Goal: Check status: Check status

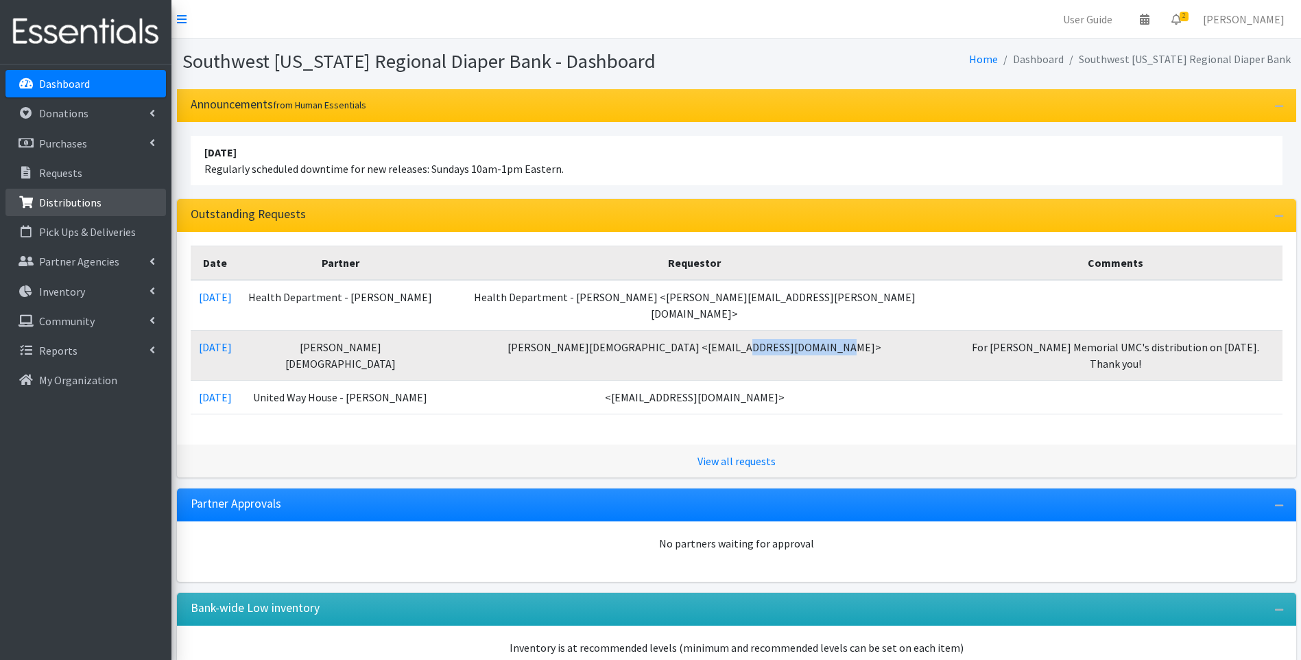
click at [69, 202] on p "Distributions" at bounding box center [70, 203] width 62 height 14
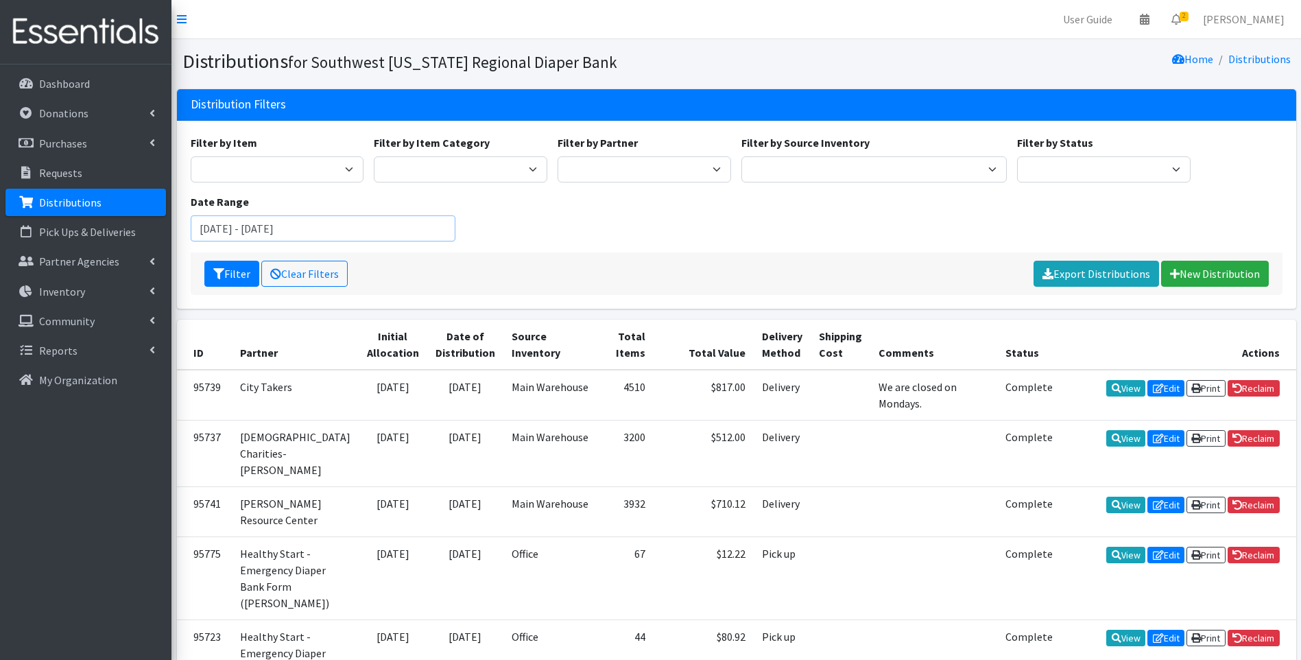
click at [311, 230] on input "July 2, 2025 - October 2, 2025" at bounding box center [324, 228] width 266 height 26
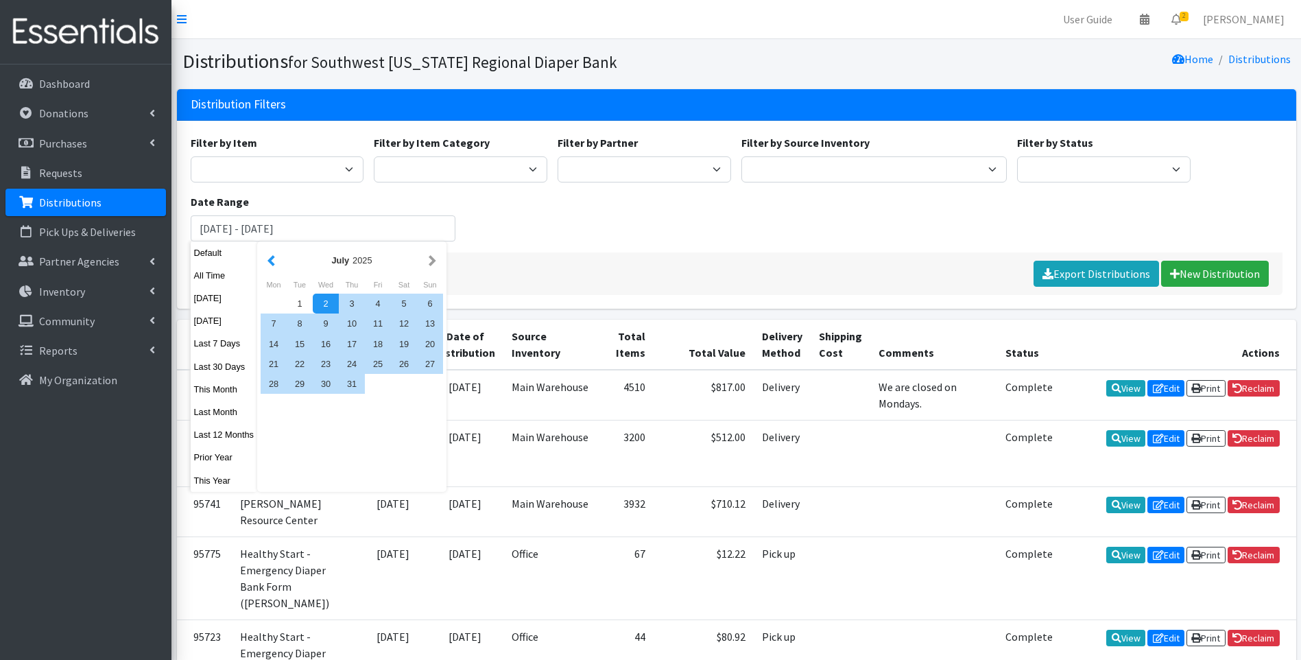
click at [270, 260] on button "button" at bounding box center [271, 260] width 14 height 17
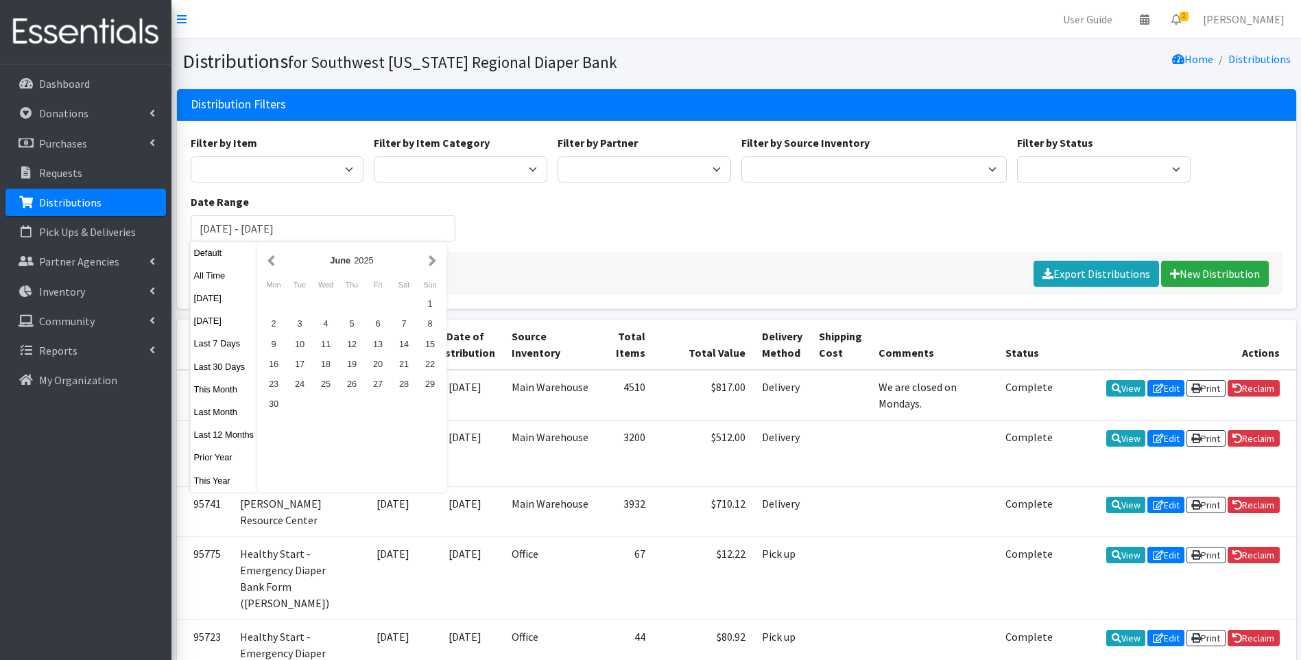
click at [270, 260] on button "button" at bounding box center [271, 260] width 14 height 17
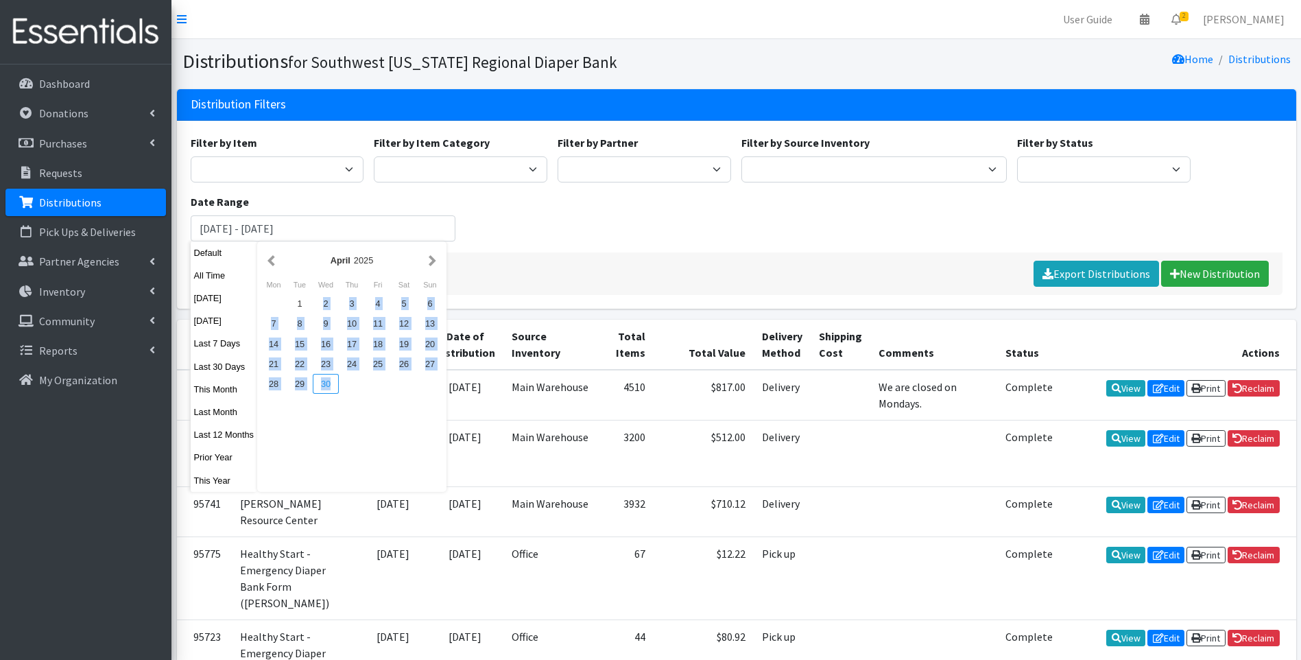
drag, startPoint x: 302, startPoint y: 304, endPoint x: 332, endPoint y: 377, distance: 79.4
click at [332, 377] on div "1 2 3 4 5 6 7 8 9 10 11 12 13 14 15 16 17 18 19 20 21 22 23 24 25 26 27 28 29 30" at bounding box center [352, 344] width 182 height 100
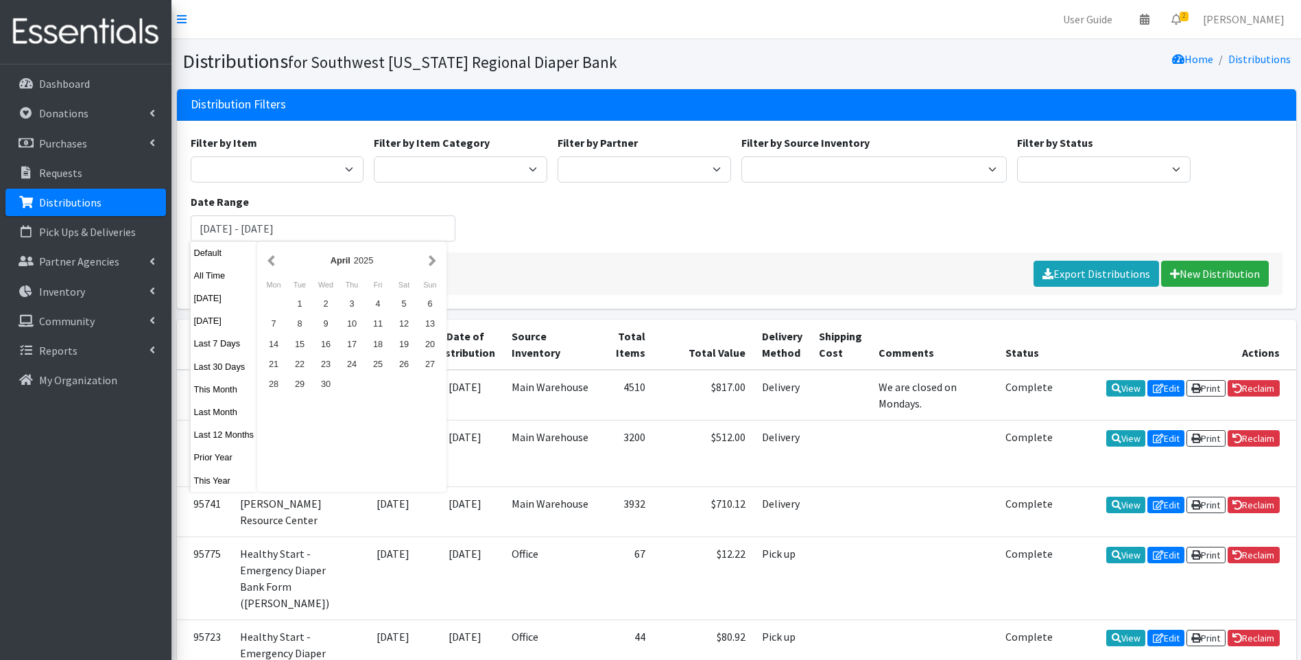
drag, startPoint x: 605, startPoint y: 259, endPoint x: 550, endPoint y: 263, distance: 55.7
click at [602, 262] on div "Filter Clear Filters Export Distributions New Distribution" at bounding box center [737, 273] width 1092 height 43
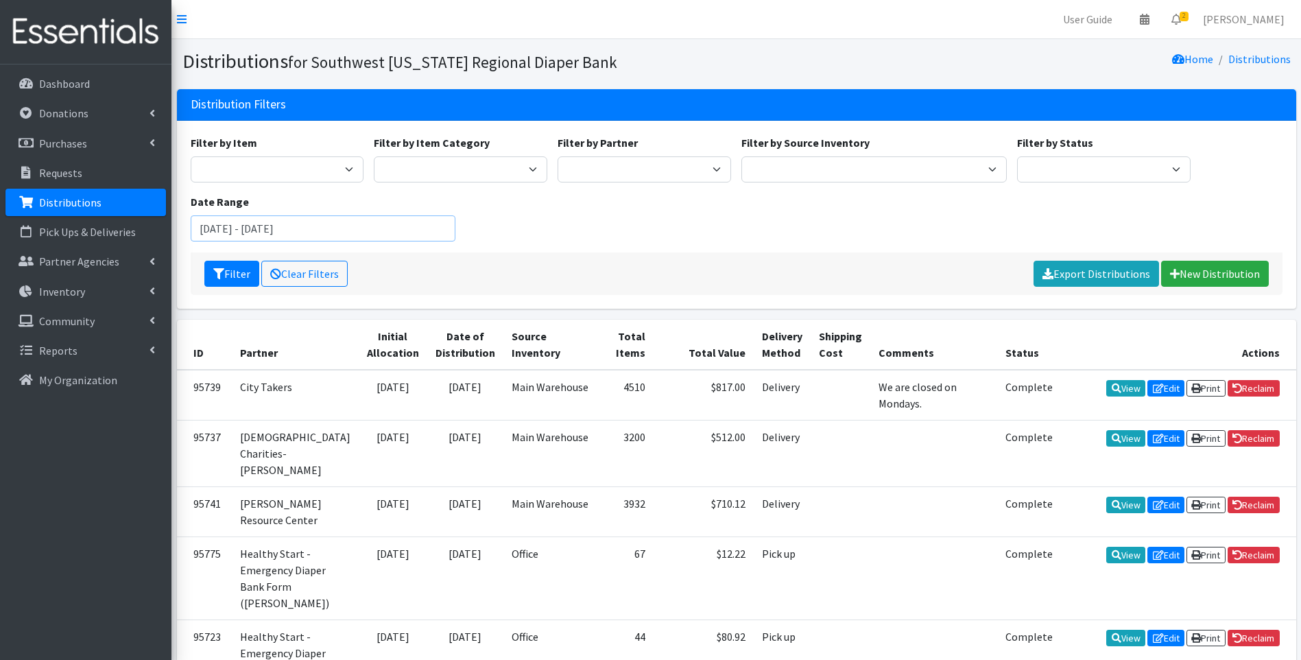
click at [326, 237] on input "July 2, 2025 - October 2, 2025" at bounding box center [324, 228] width 266 height 26
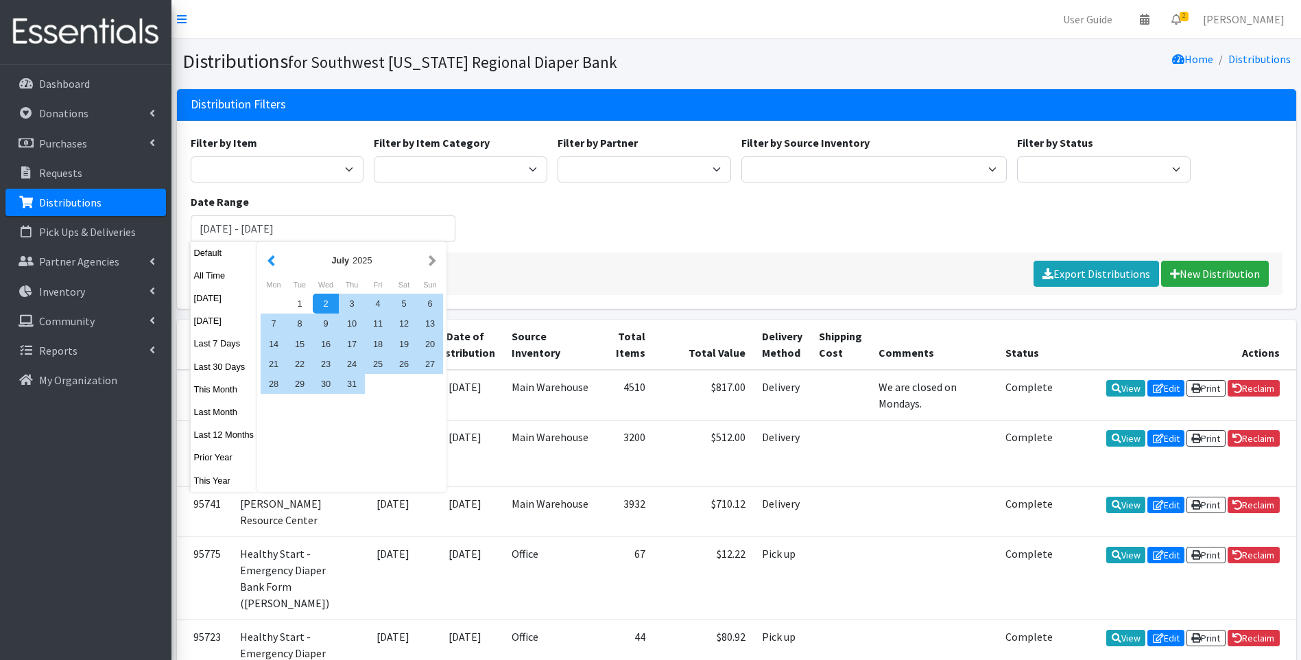
click at [270, 263] on button "button" at bounding box center [271, 260] width 14 height 17
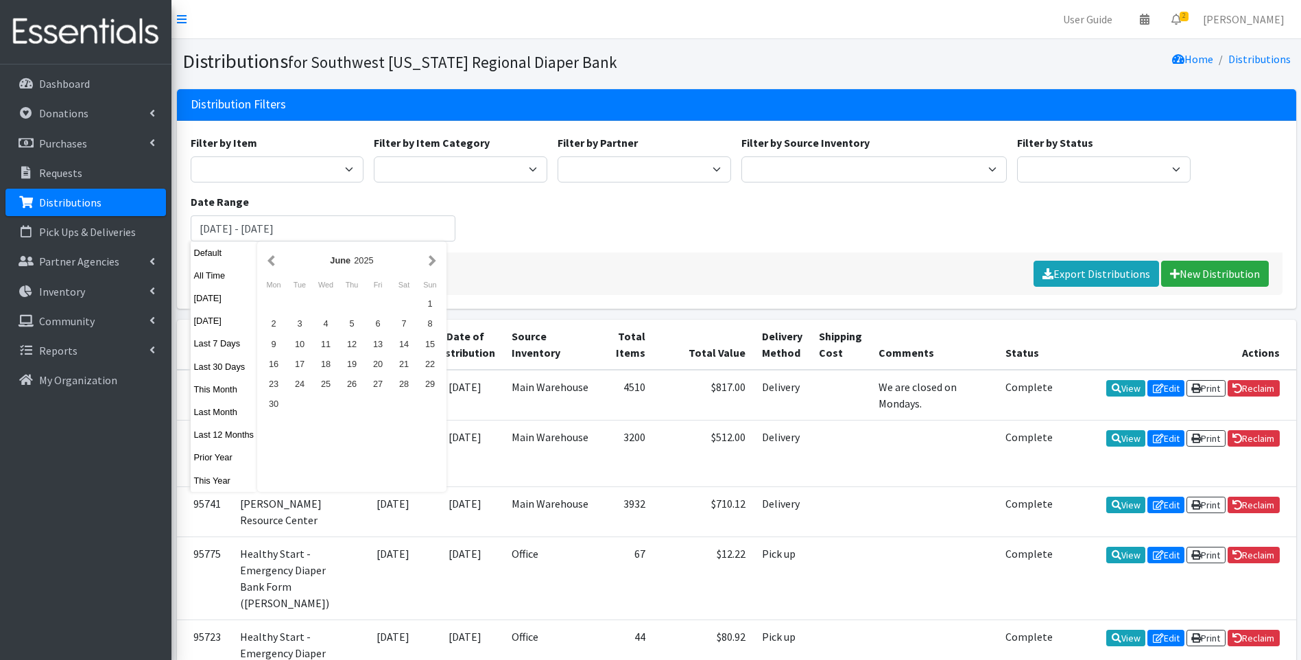
click at [270, 263] on button "button" at bounding box center [271, 260] width 14 height 17
click at [268, 263] on button "button" at bounding box center [271, 260] width 14 height 17
click at [298, 307] on div "1" at bounding box center [300, 304] width 26 height 20
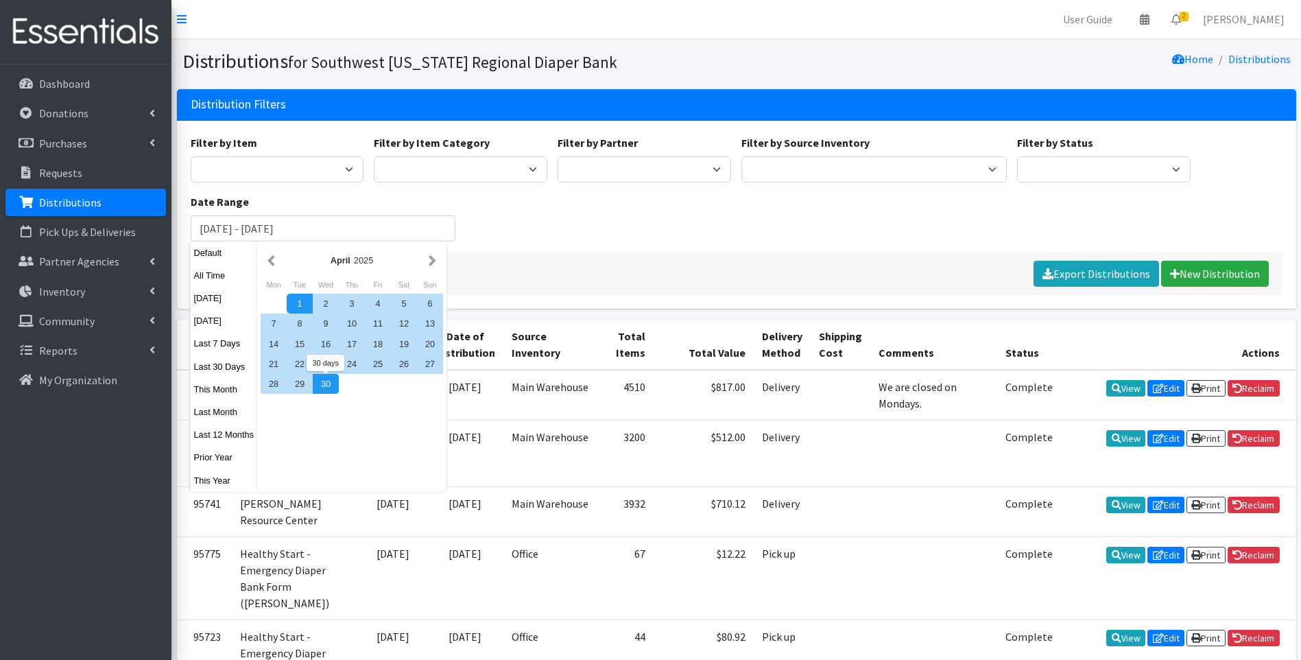
click at [328, 390] on div "30" at bounding box center [326, 384] width 26 height 20
type input "April 1, 2025 - April 30, 2025"
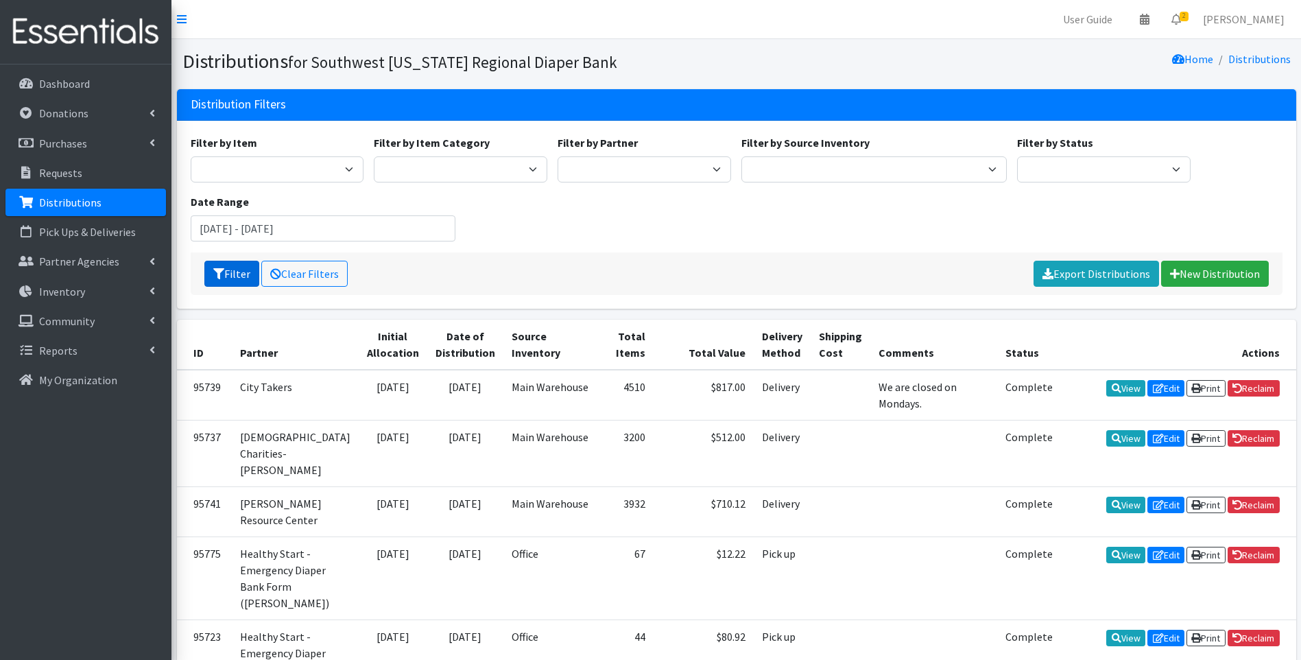
click at [227, 274] on button "Filter" at bounding box center [231, 274] width 55 height 26
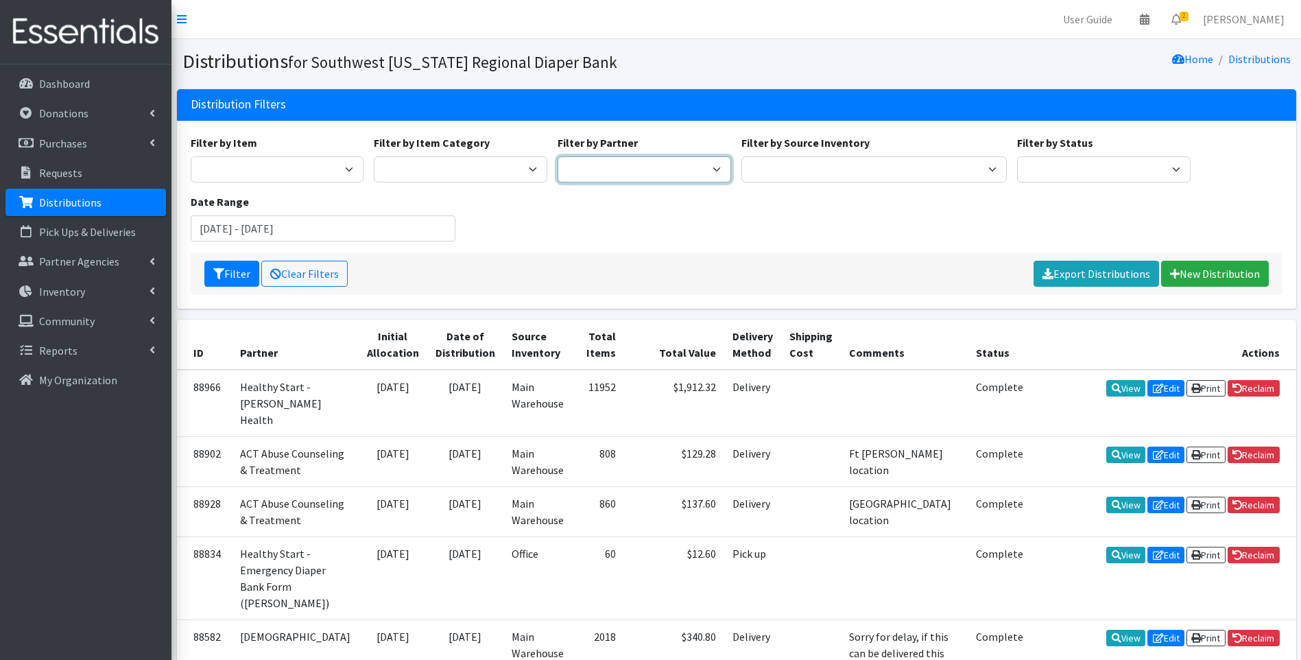
click at [624, 182] on select "ACT Abuse Counseling & Treatment Bayshore Fire Department Bonita Springs Assist…" at bounding box center [645, 169] width 174 height 26
select select "5634"
click at [558, 156] on select "ACT Abuse Counseling & Treatment Bayshore Fire Department Bonita Springs Assist…" at bounding box center [645, 169] width 174 height 26
click at [241, 276] on button "Filter" at bounding box center [231, 274] width 55 height 26
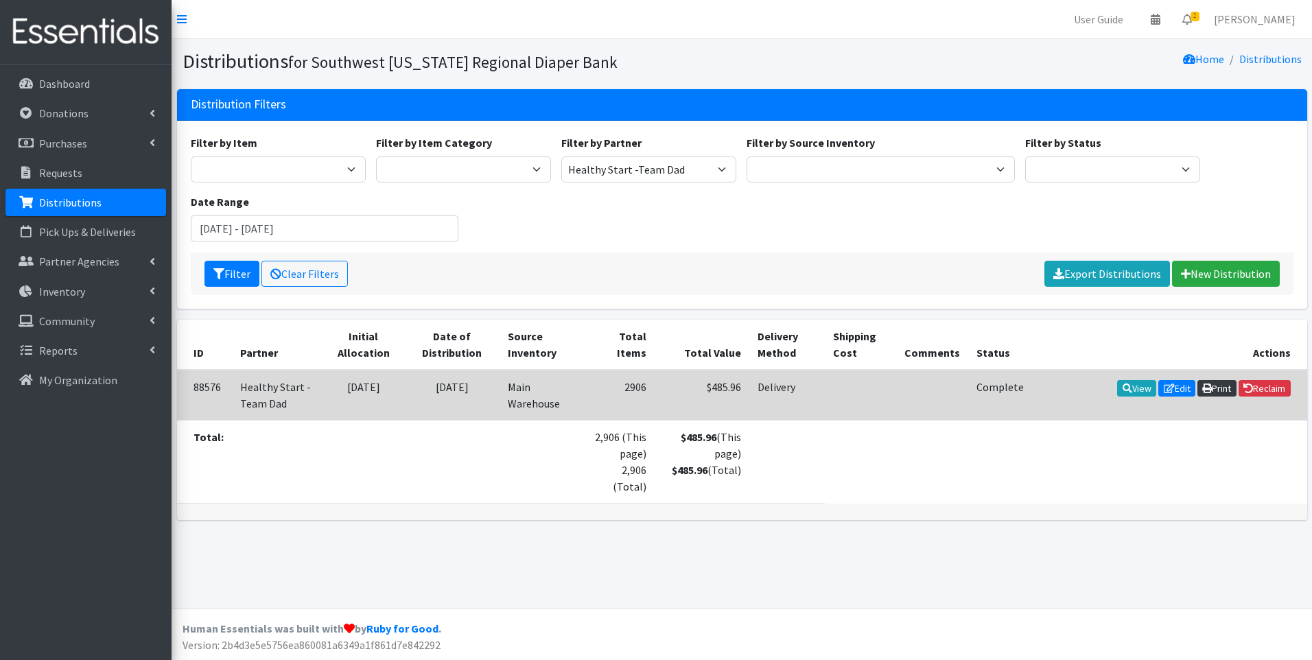
click at [1205, 386] on icon at bounding box center [1207, 389] width 10 height 10
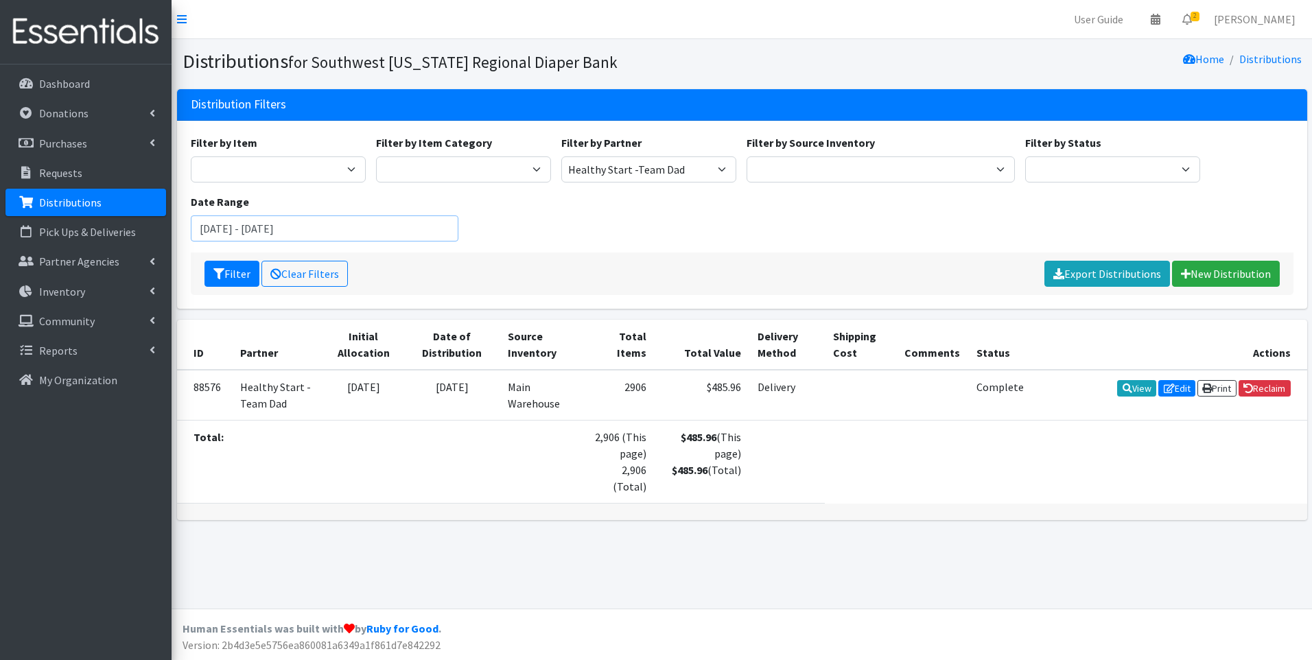
click at [279, 233] on input "April 1, 2025 - April 30, 2025" at bounding box center [325, 228] width 268 height 26
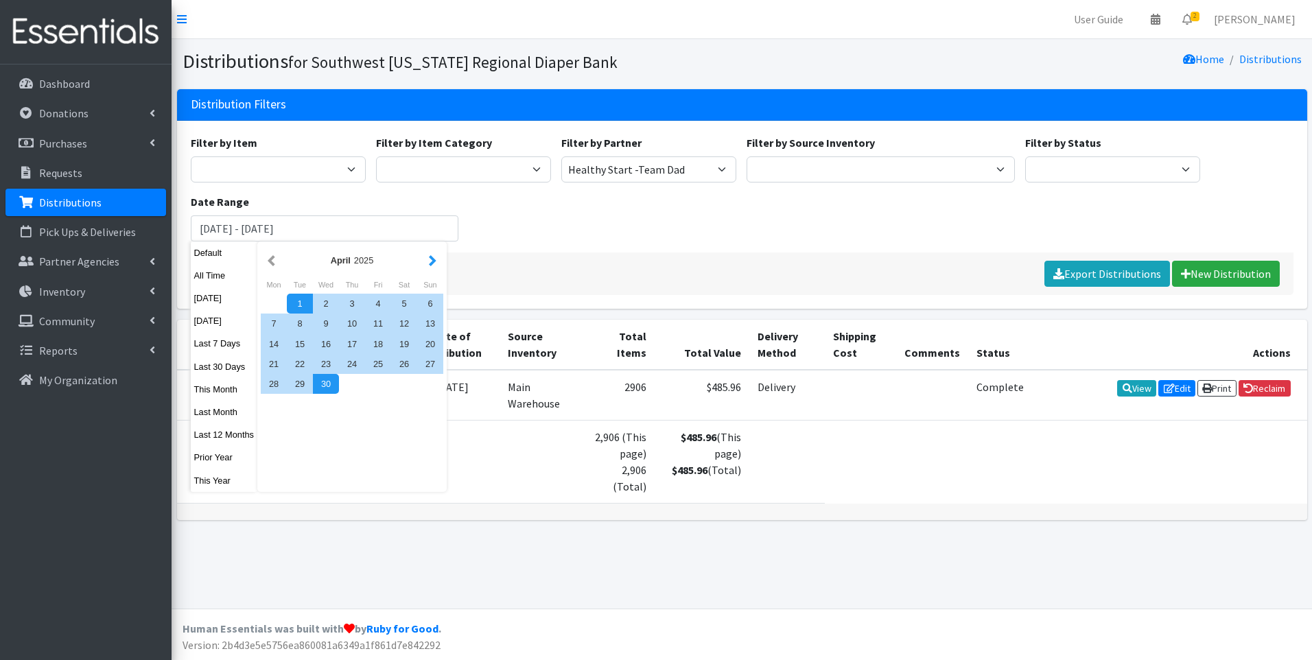
click at [430, 260] on button "button" at bounding box center [432, 260] width 14 height 17
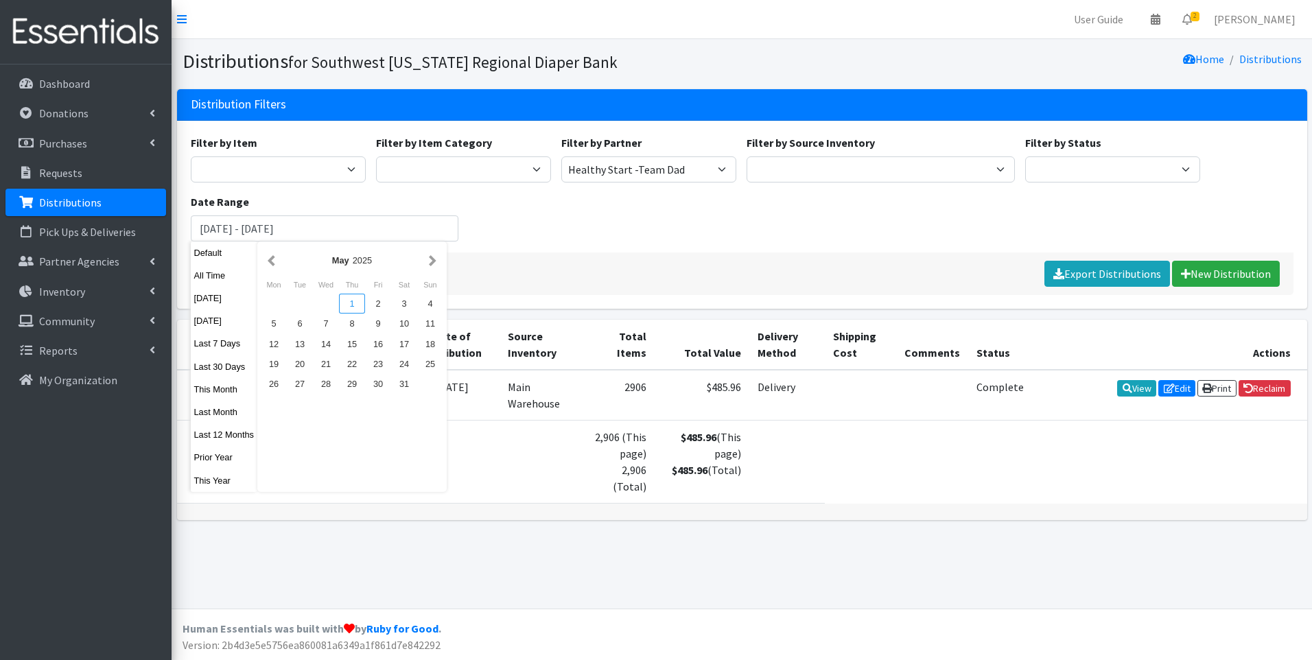
click at [351, 301] on div "1" at bounding box center [352, 304] width 26 height 20
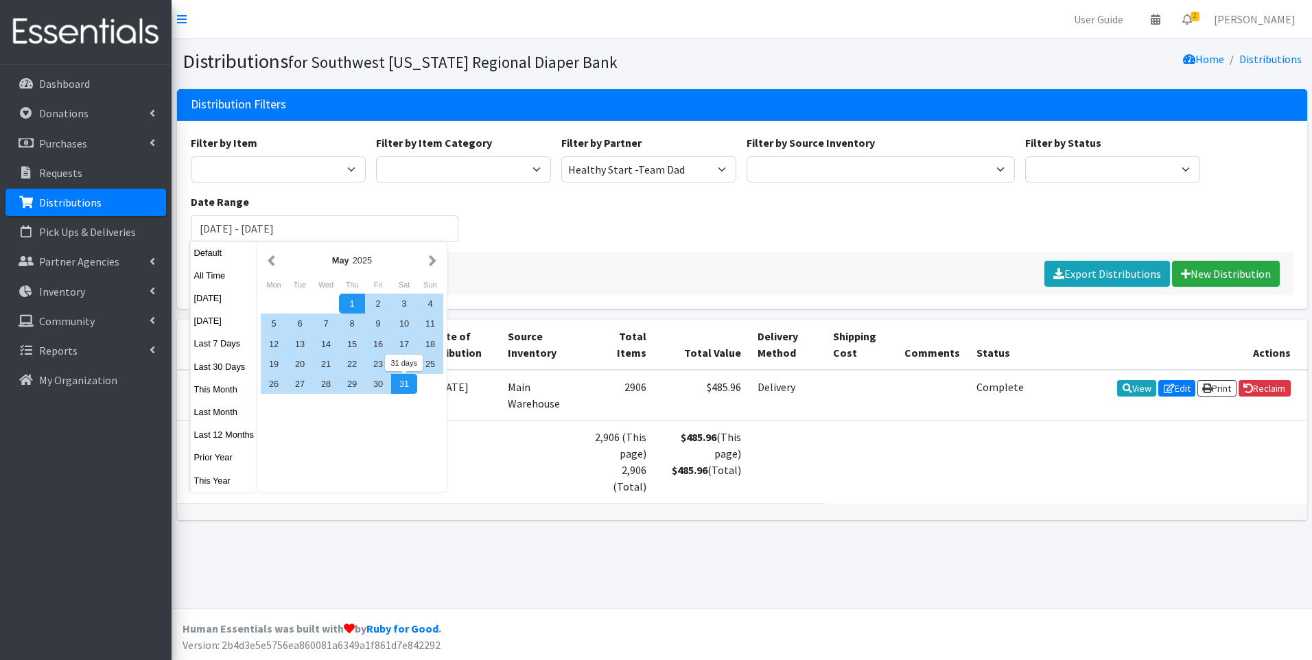
click at [412, 384] on div "31" at bounding box center [404, 384] width 26 height 20
type input "[DATE] - [DATE]"
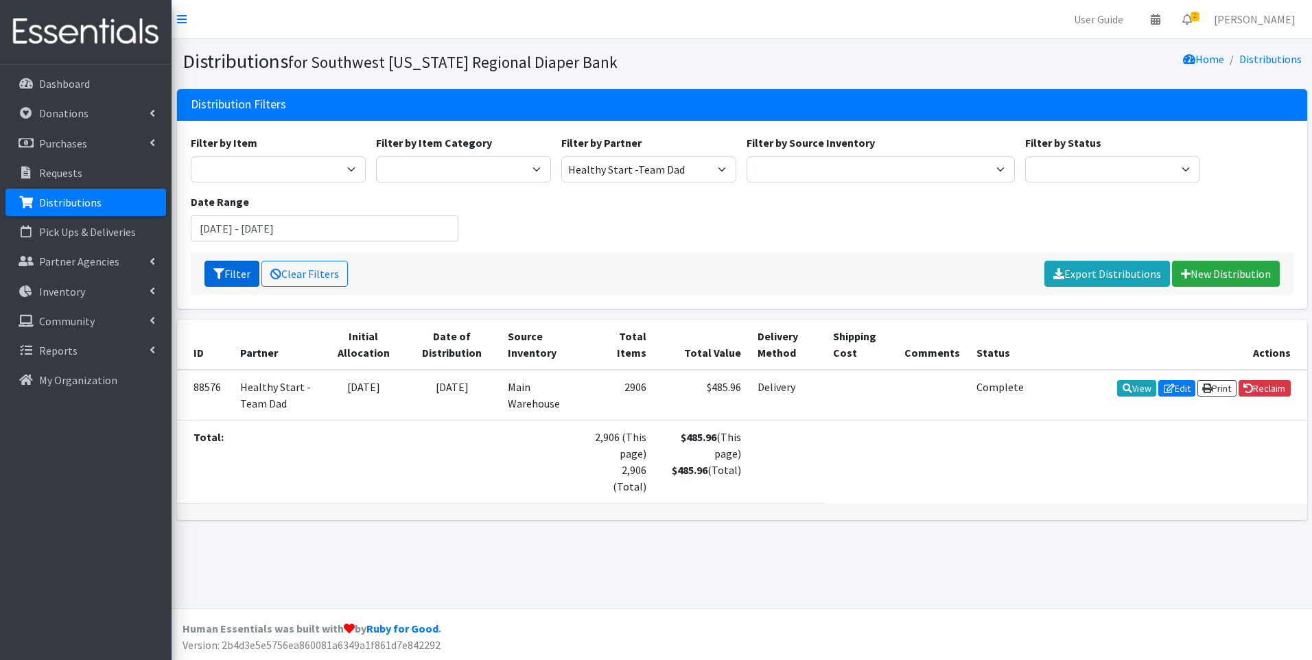
click at [234, 269] on button "Filter" at bounding box center [231, 274] width 55 height 26
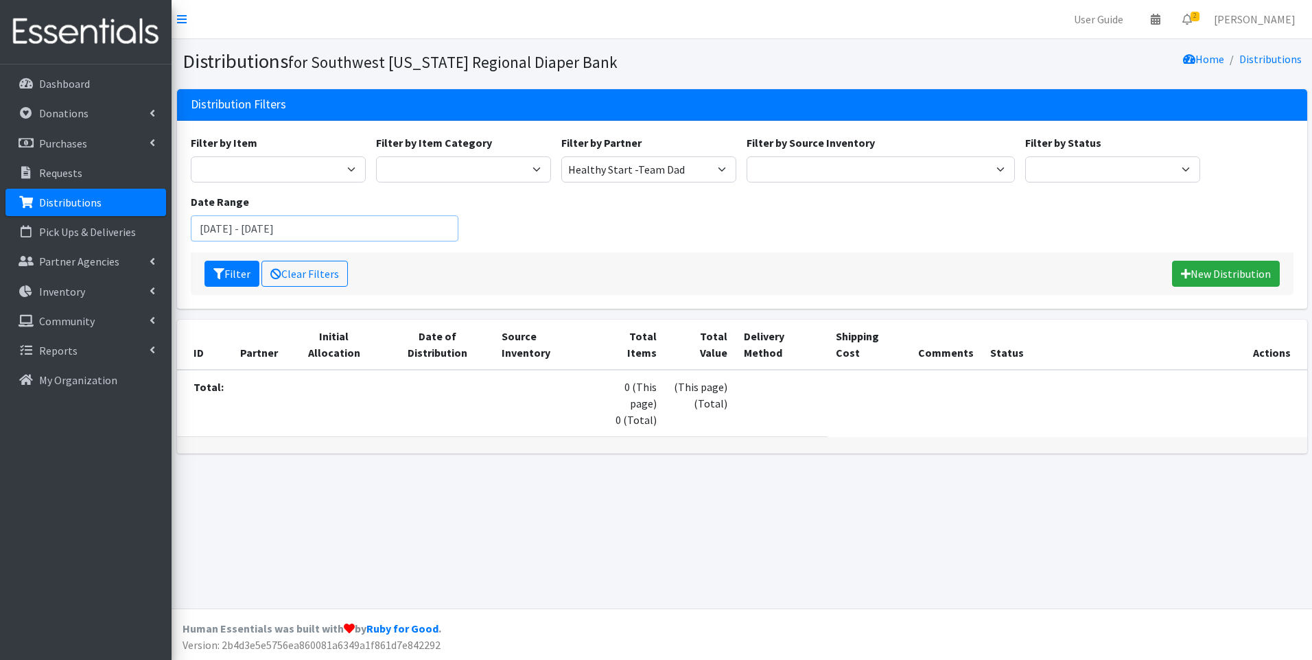
click at [320, 233] on input "[DATE] - [DATE]" at bounding box center [325, 228] width 268 height 26
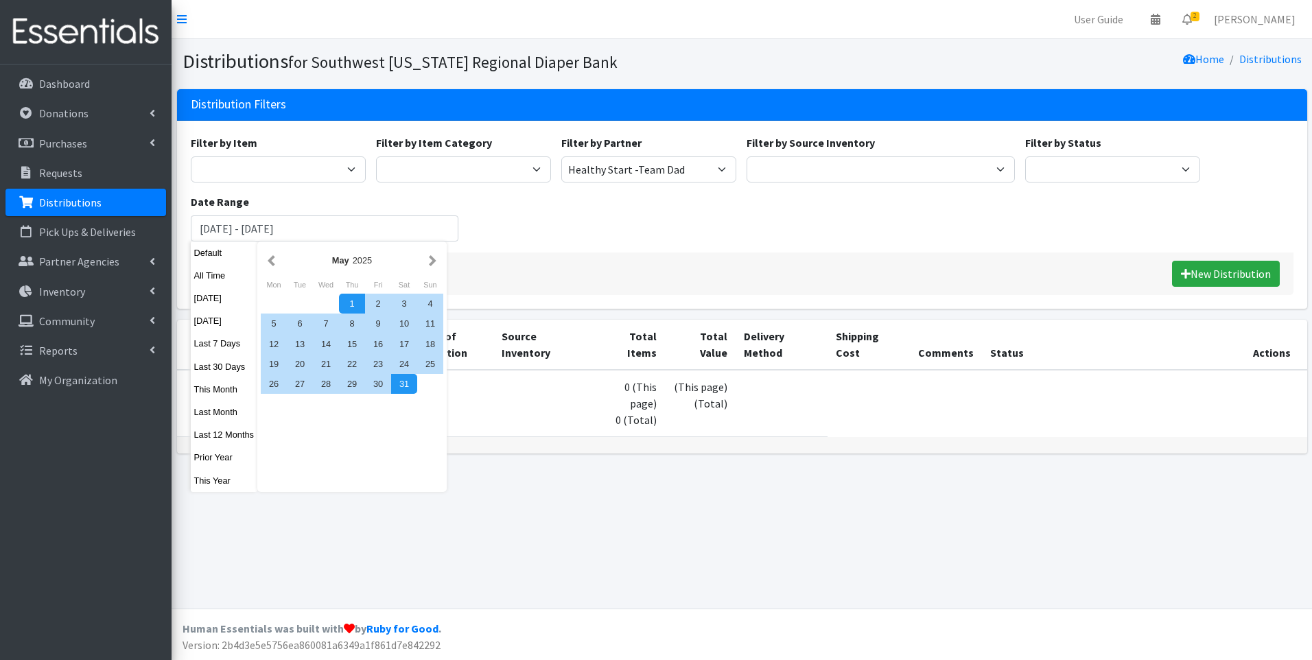
click at [611, 243] on div "Filter by Item Baby Food Bed Pads (Cloth) Bibs (Adult & Child) Blood Pressure C…" at bounding box center [741, 193] width 1113 height 118
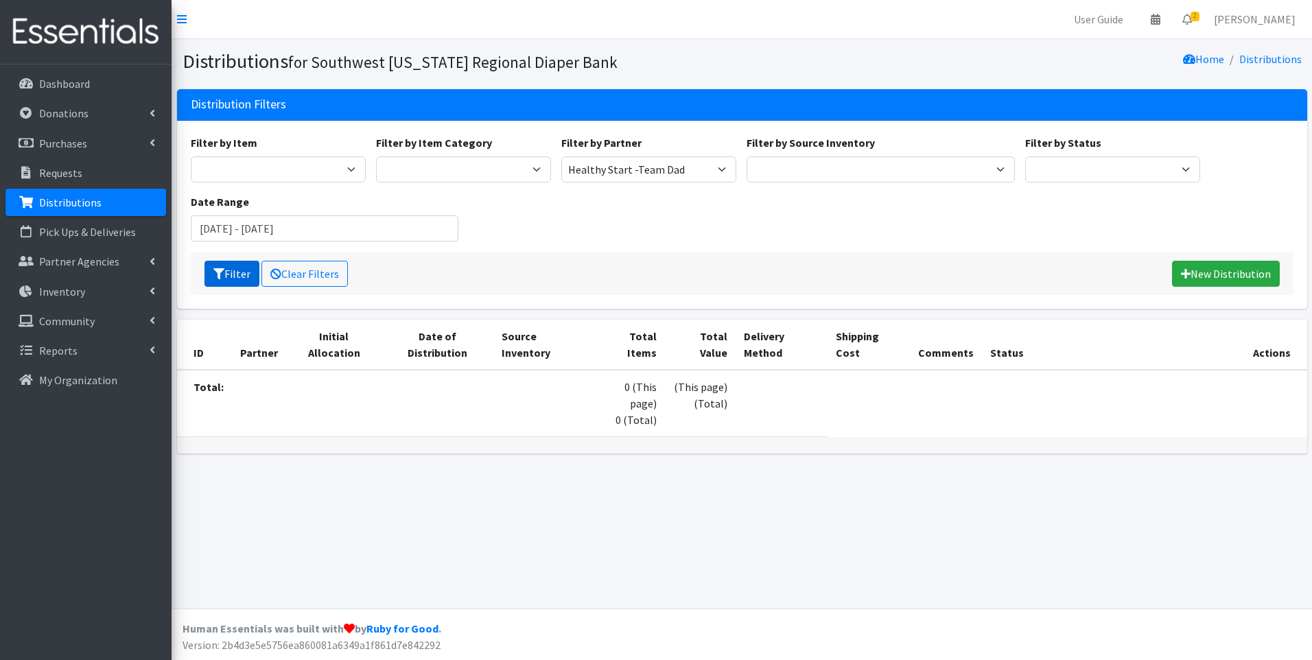
click at [217, 268] on icon "submit" at bounding box center [218, 273] width 11 height 11
